Goal: Information Seeking & Learning: Find specific fact

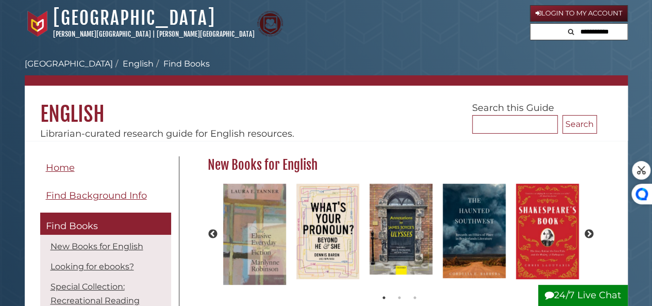
scroll to position [92, 395]
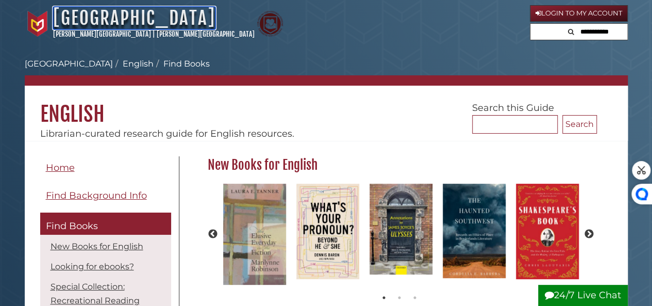
click at [132, 27] on link "[GEOGRAPHIC_DATA]" at bounding box center [134, 18] width 162 height 23
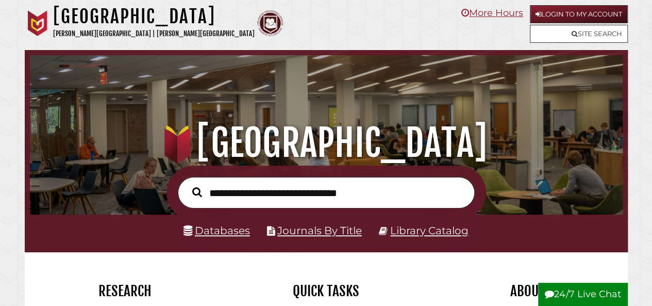
scroll to position [196, 588]
click at [277, 198] on input "text" at bounding box center [326, 192] width 297 height 31
type input "*"
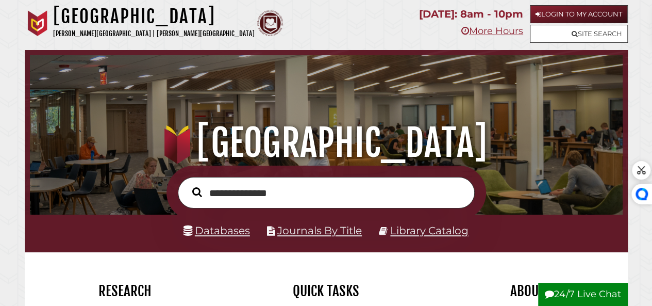
type input "**********"
click at [187, 185] on button "Search" at bounding box center [197, 192] width 20 height 15
